Goal: Task Accomplishment & Management: Use online tool/utility

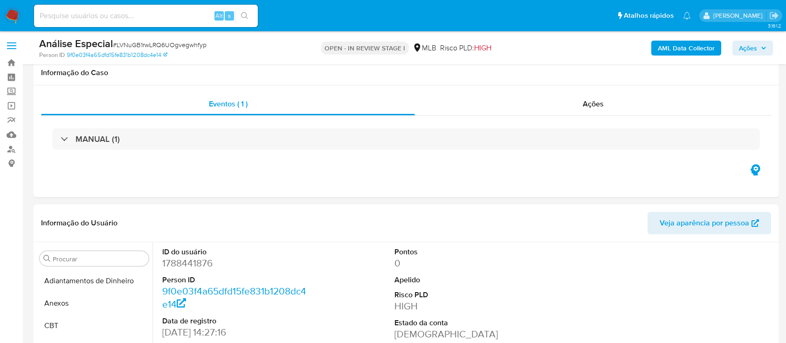
select select "10"
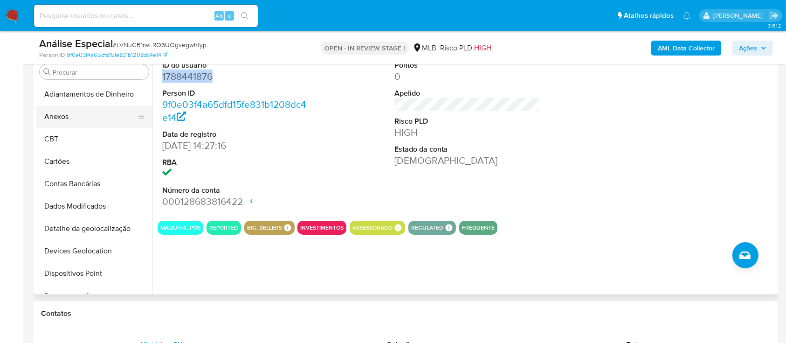
click at [107, 118] on button "Anexos" at bounding box center [90, 116] width 109 height 22
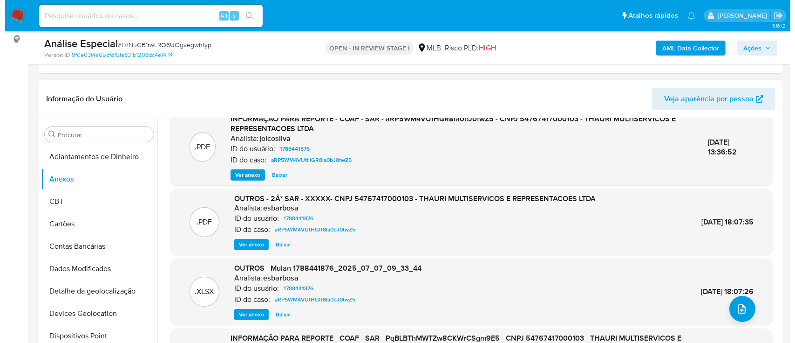
scroll to position [62, 0]
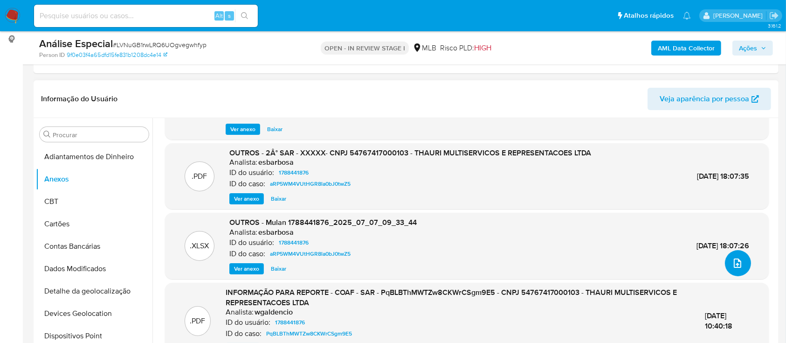
click at [732, 261] on icon "upload-file" at bounding box center [737, 262] width 11 height 11
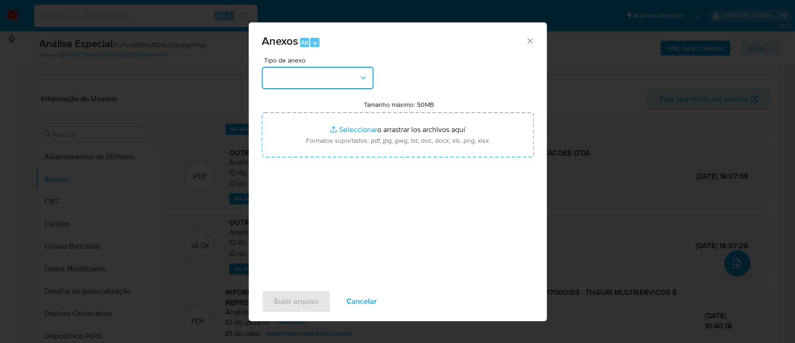
click at [360, 80] on icon "button" at bounding box center [363, 77] width 9 height 9
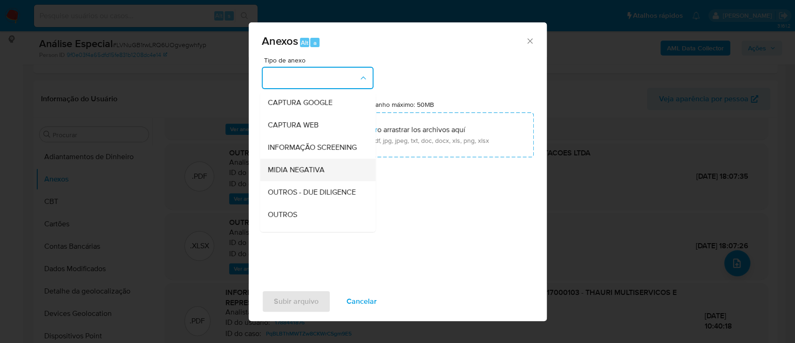
scroll to position [124, 0]
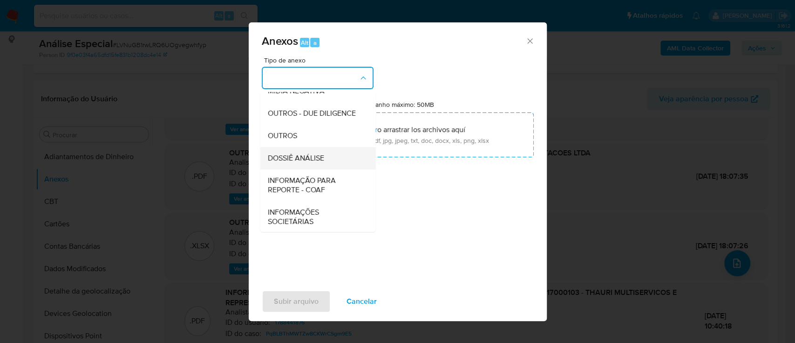
click at [319, 163] on span "DOSSIÊ ANÁLISE" at bounding box center [295, 157] width 56 height 9
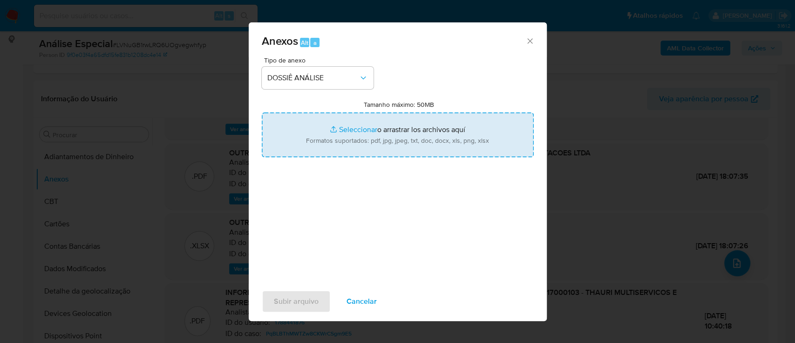
type input "C:\fakepath\Mulan 1788441876_2025_09_26_10_12_28 THAURI MULTISERVICOS E REPRESE…"
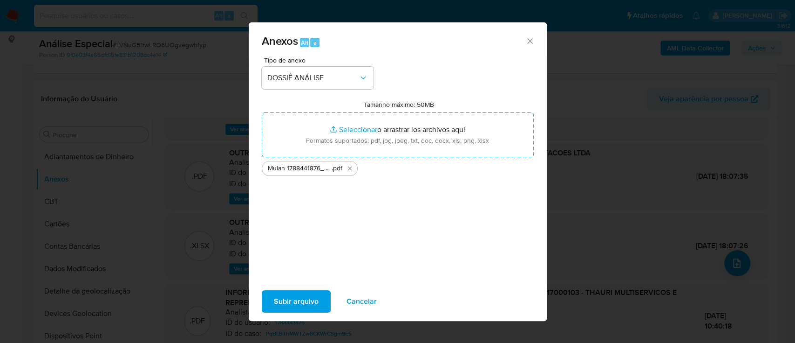
click at [286, 299] on span "Subir arquivo" at bounding box center [296, 301] width 45 height 21
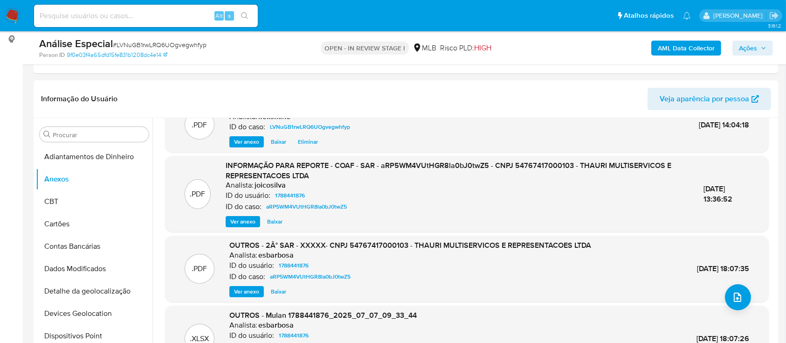
scroll to position [0, 0]
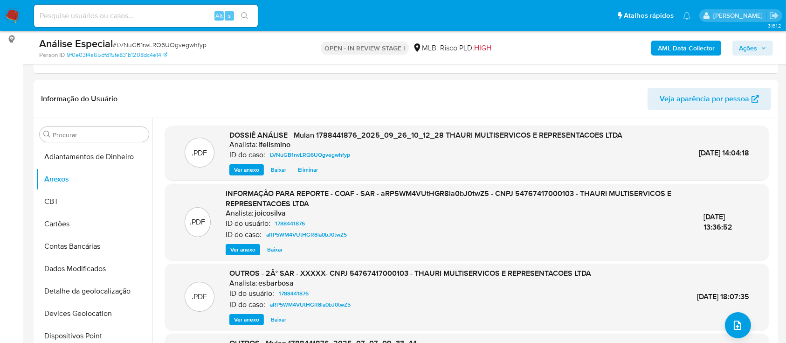
click at [665, 47] on b "AML Data Collector" at bounding box center [686, 48] width 57 height 15
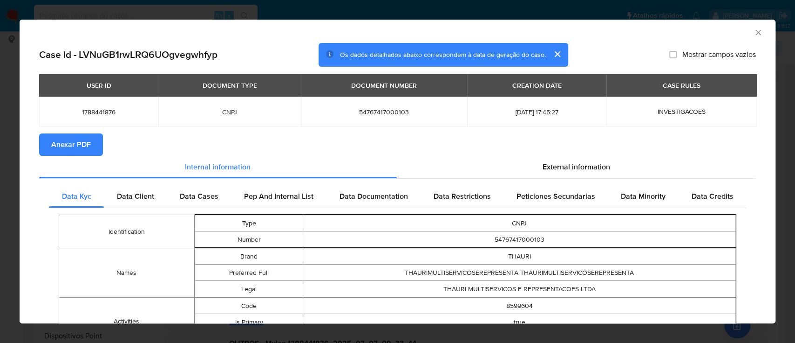
click at [49, 140] on button "Anexar PDF" at bounding box center [71, 144] width 64 height 22
click at [174, 14] on div "AML Data Collector Case Id - LVNuGB1rwLRQ6UOgvegwhfyp Os dados detalhados abaix…" at bounding box center [397, 171] width 795 height 343
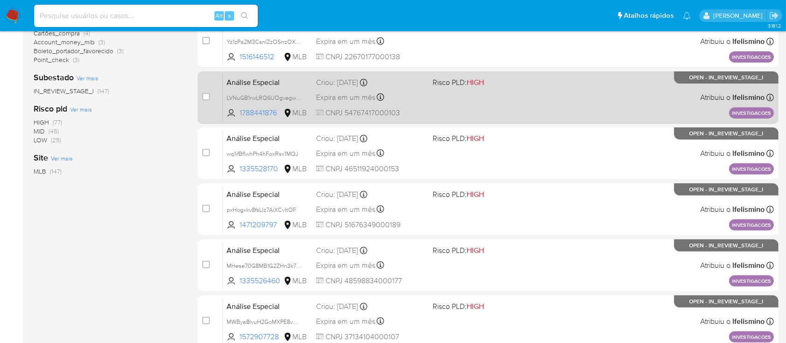
scroll to position [302, 0]
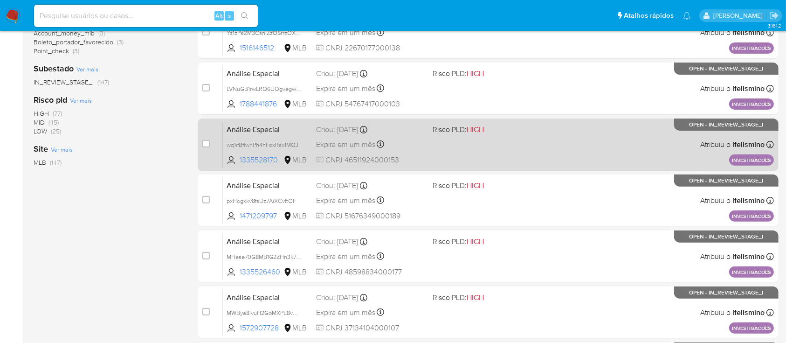
click at [433, 136] on div "Análise Especial wq1ifBflwhPh4hFoxRsx1MQJ 1335528170 MLB Risco PLD: HIGH Criou:…" at bounding box center [498, 144] width 551 height 47
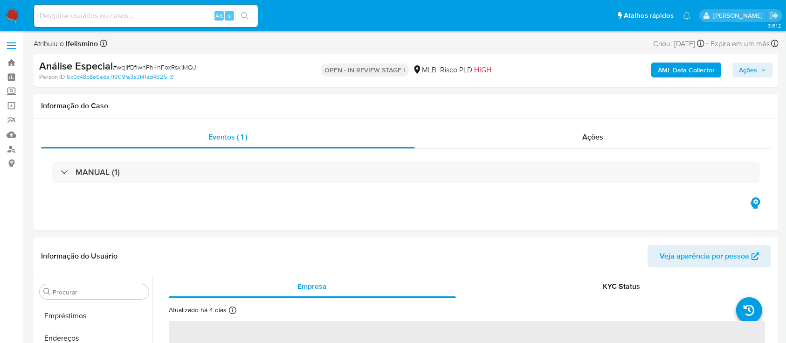
select select "10"
click at [170, 72] on div "Análise Especial # wq1ifBflwhPh4hFoxRsx1MQJ" at bounding box center [159, 66] width 241 height 14
click at [172, 69] on span "# wq1ifBflwhPh4hFoxRsx1MQJ" at bounding box center [154, 66] width 83 height 9
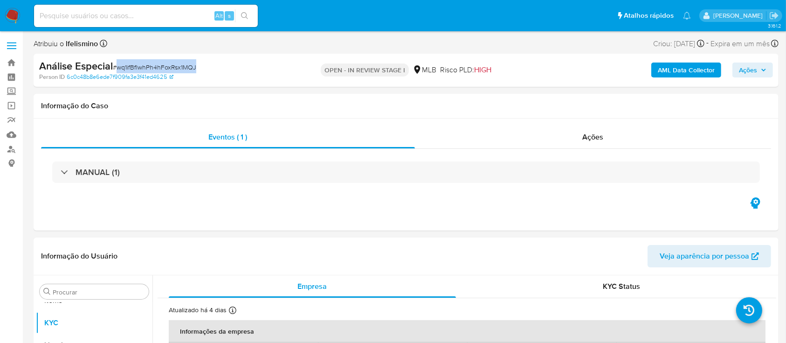
click at [172, 69] on span "# wq1ifBflwhPh4hFoxRsx1MQJ" at bounding box center [154, 66] width 83 height 9
copy span "wq1ifBflwhPh4hFoxRsx1MQJ"
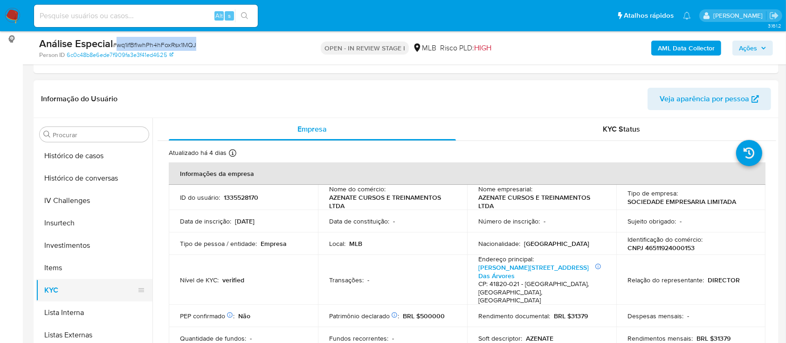
scroll to position [297, 0]
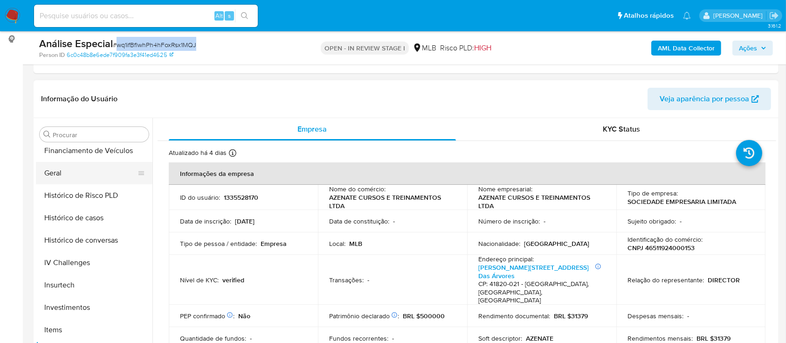
click at [122, 178] on button "Geral" at bounding box center [90, 173] width 109 height 22
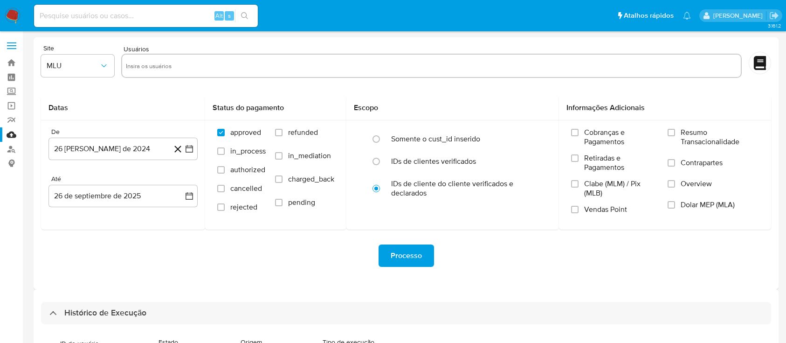
select select "10"
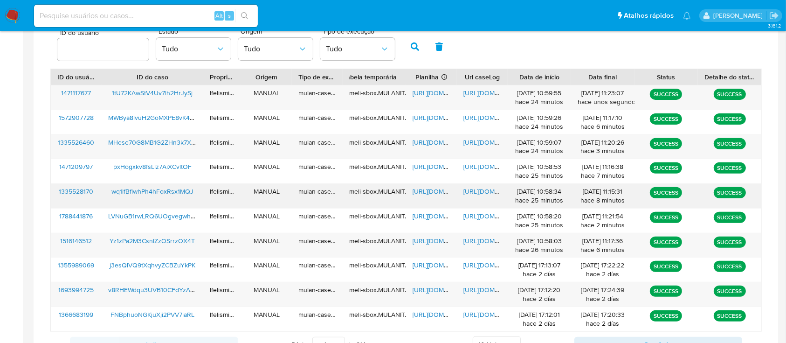
click at [487, 192] on span "https://docs.google.com/document/d/1XWz0BmpSdrWdLyhvnKtPm-U-SfckKYEkBgsVFRPddok…" at bounding box center [495, 190] width 64 height 9
click at [436, 190] on span "https://docs.google.com/spreadsheets/d/1qcDhEZSm4PUt_Y7CvfEVZkWNBF3Auv_ttJYGjdS…" at bounding box center [444, 190] width 64 height 9
